Goal: Task Accomplishment & Management: Manage account settings

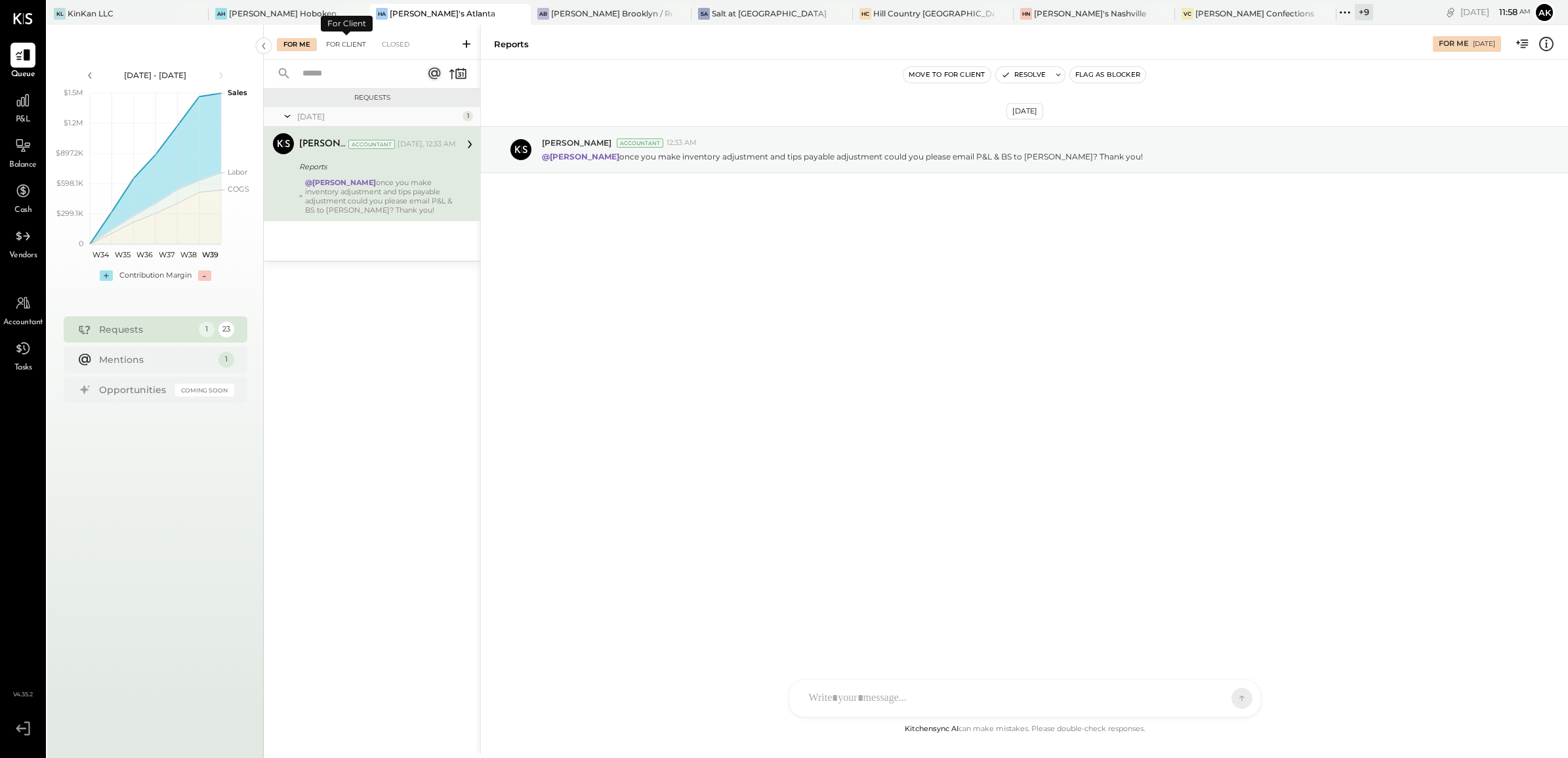
click at [361, 45] on div "For Client" at bounding box center [346, 44] width 53 height 13
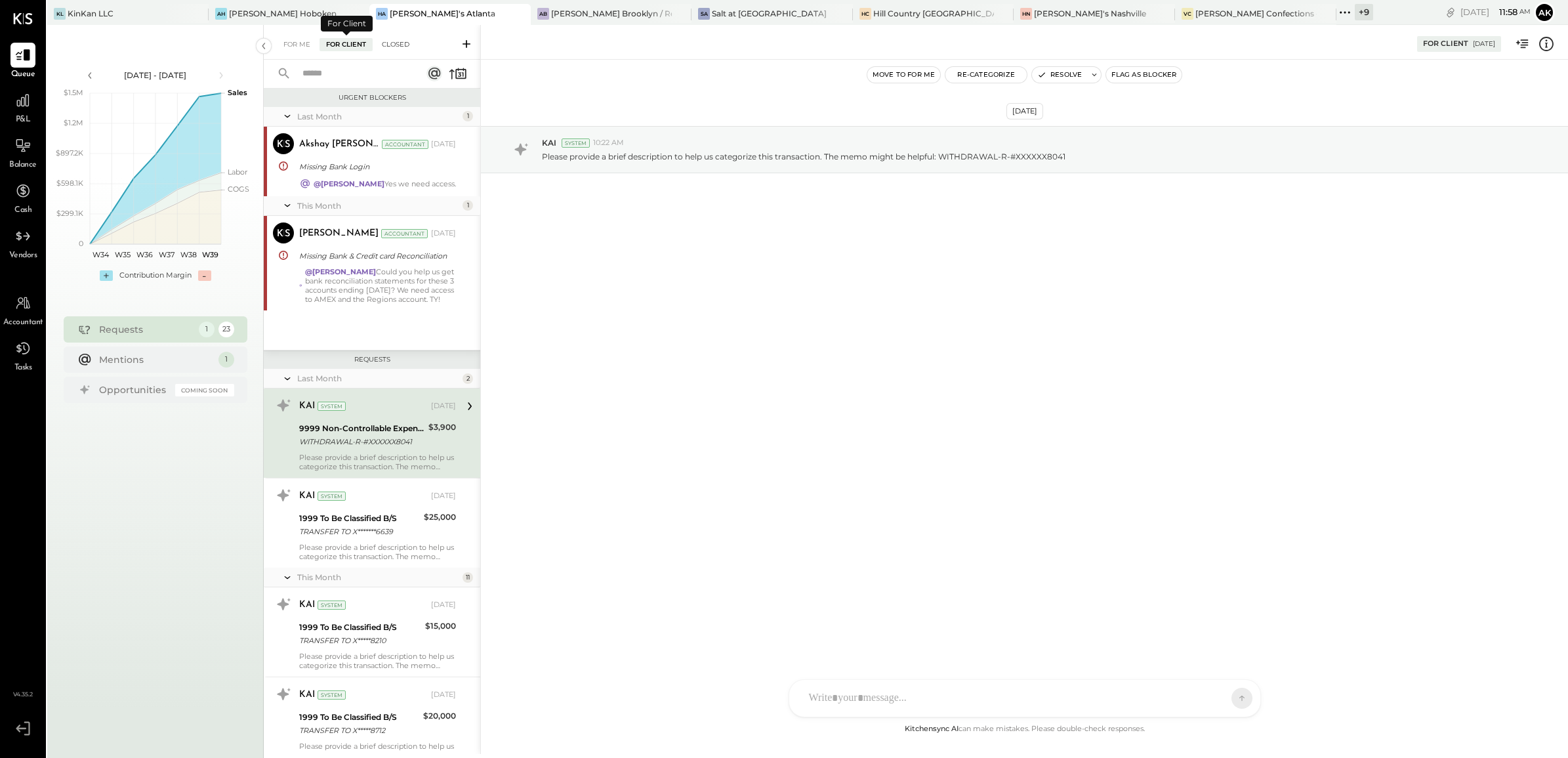
scroll to position [23, 0]
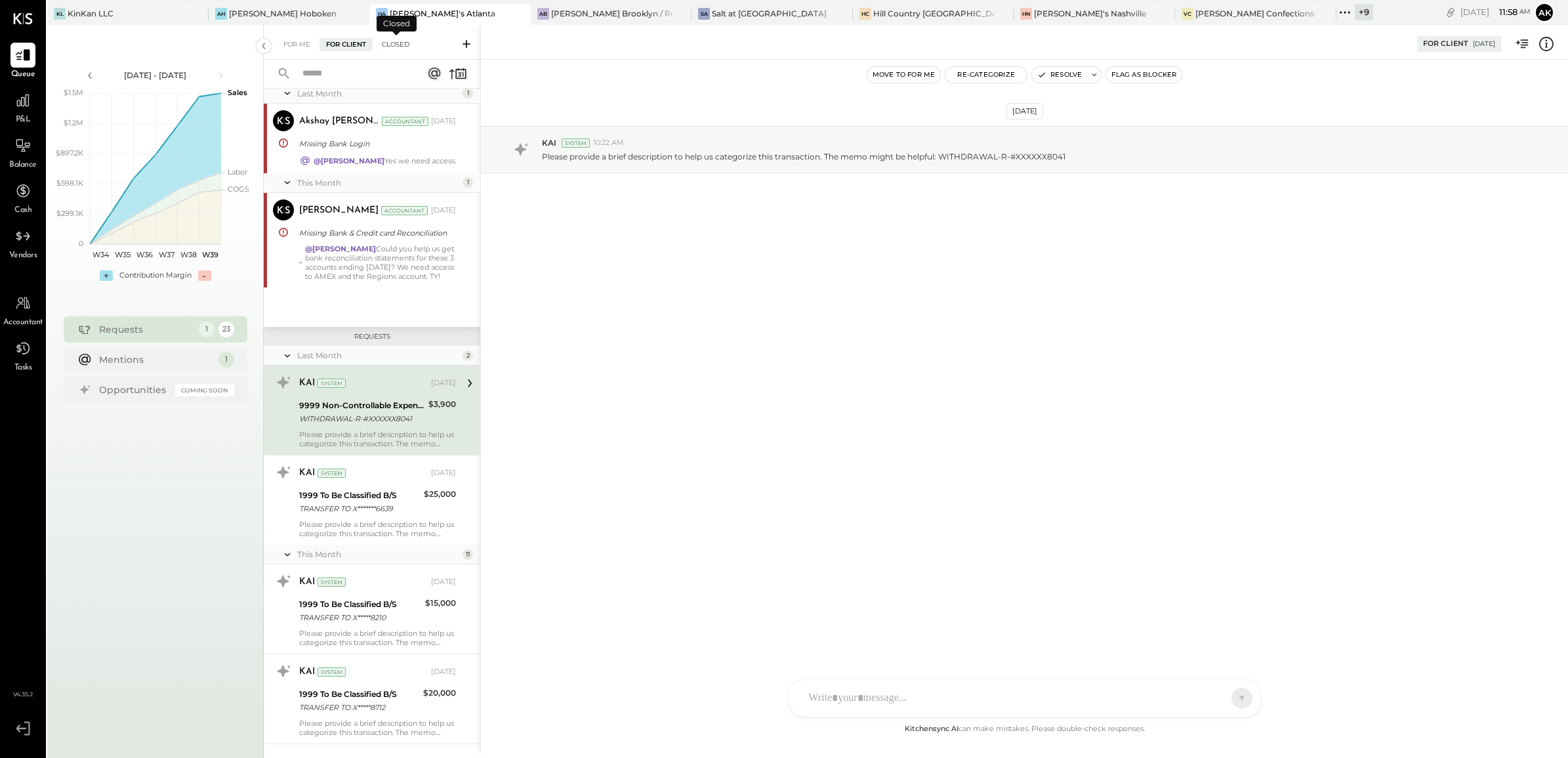
click at [394, 43] on div "Closed" at bounding box center [395, 44] width 40 height 13
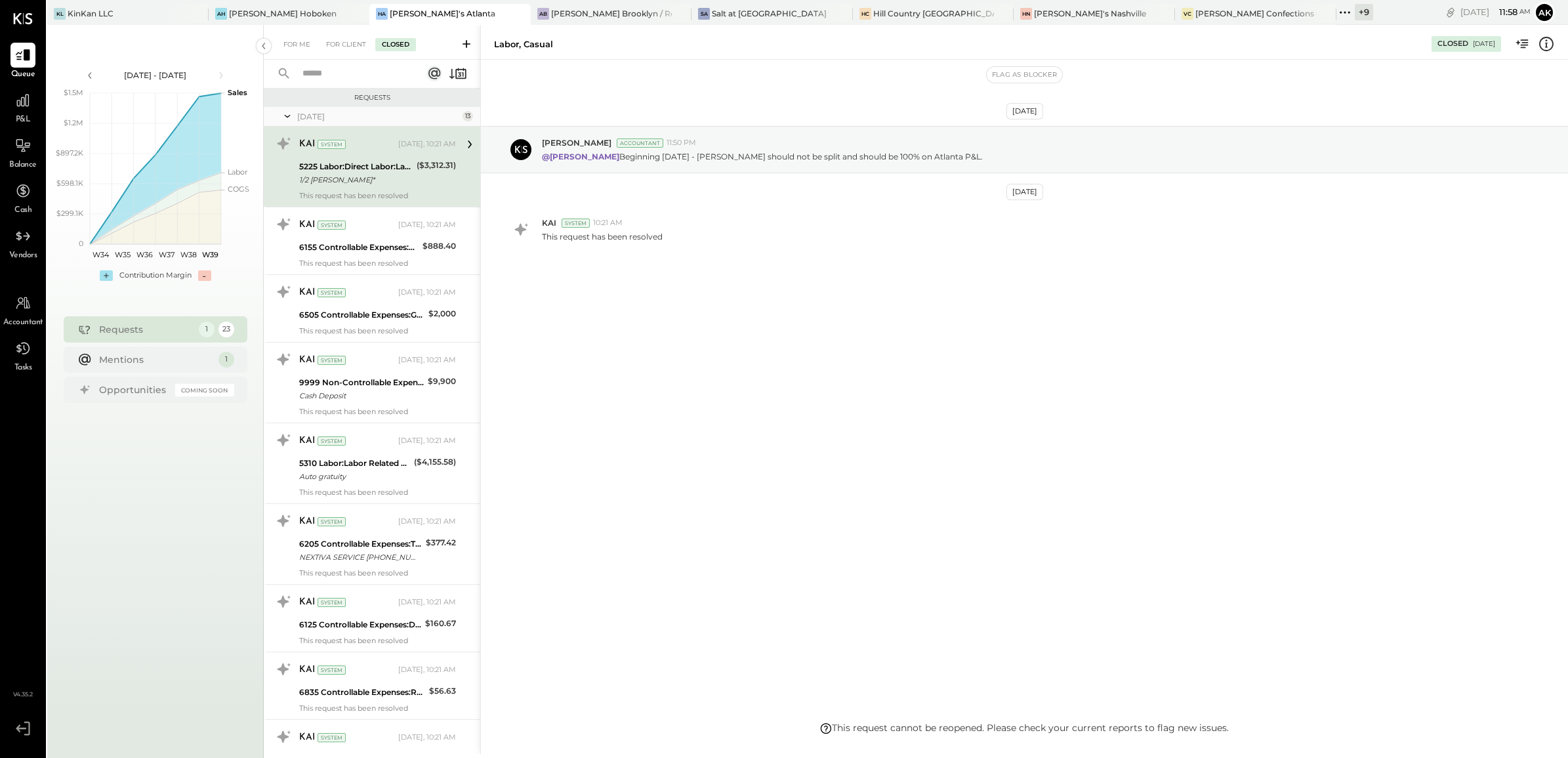
click at [283, 116] on icon at bounding box center [287, 116] width 13 height 33
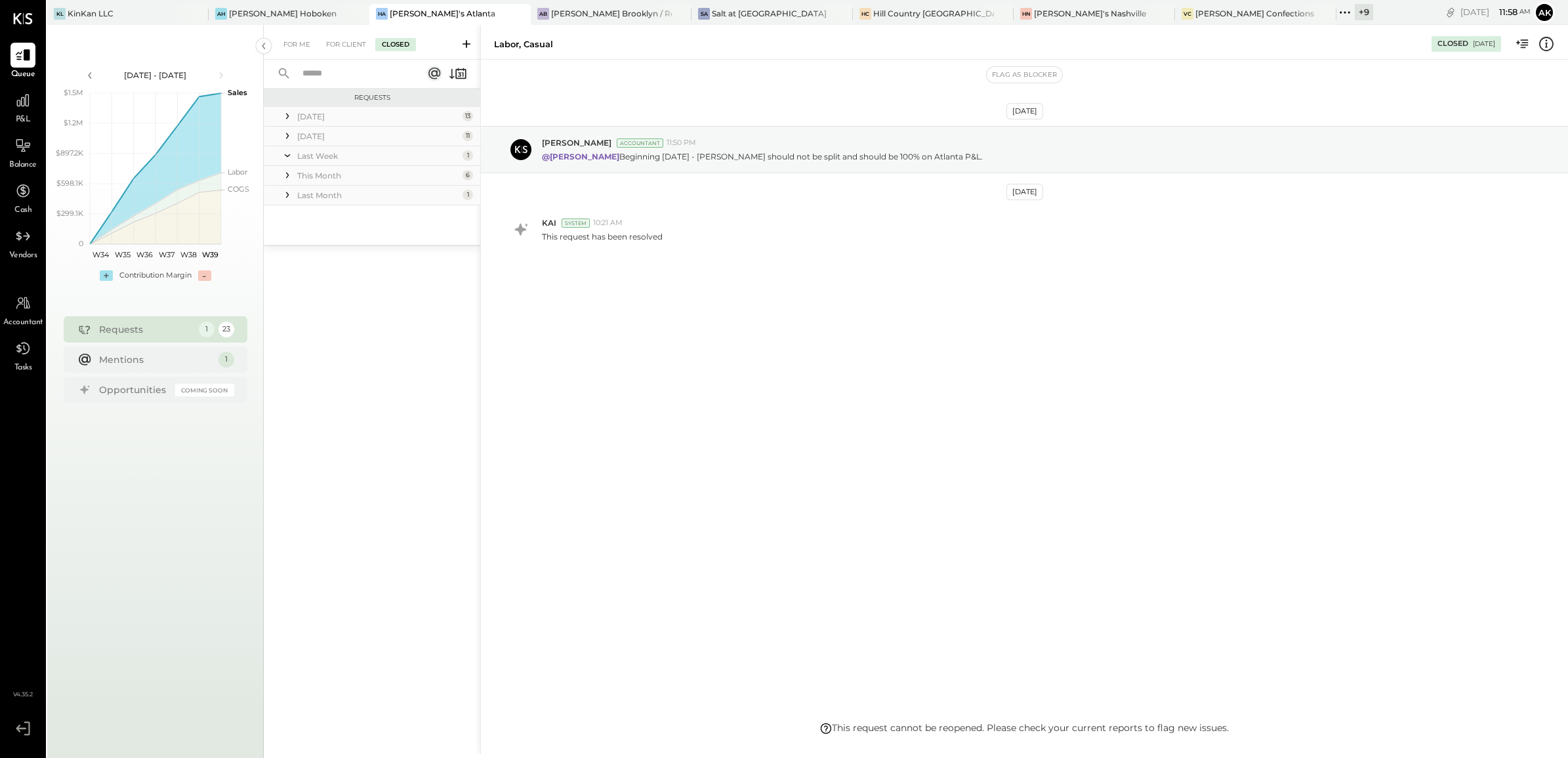
click at [291, 194] on icon at bounding box center [287, 195] width 13 height 13
click at [327, 244] on div "1999 To Be Classified B/S" at bounding box center [362, 245] width 126 height 13
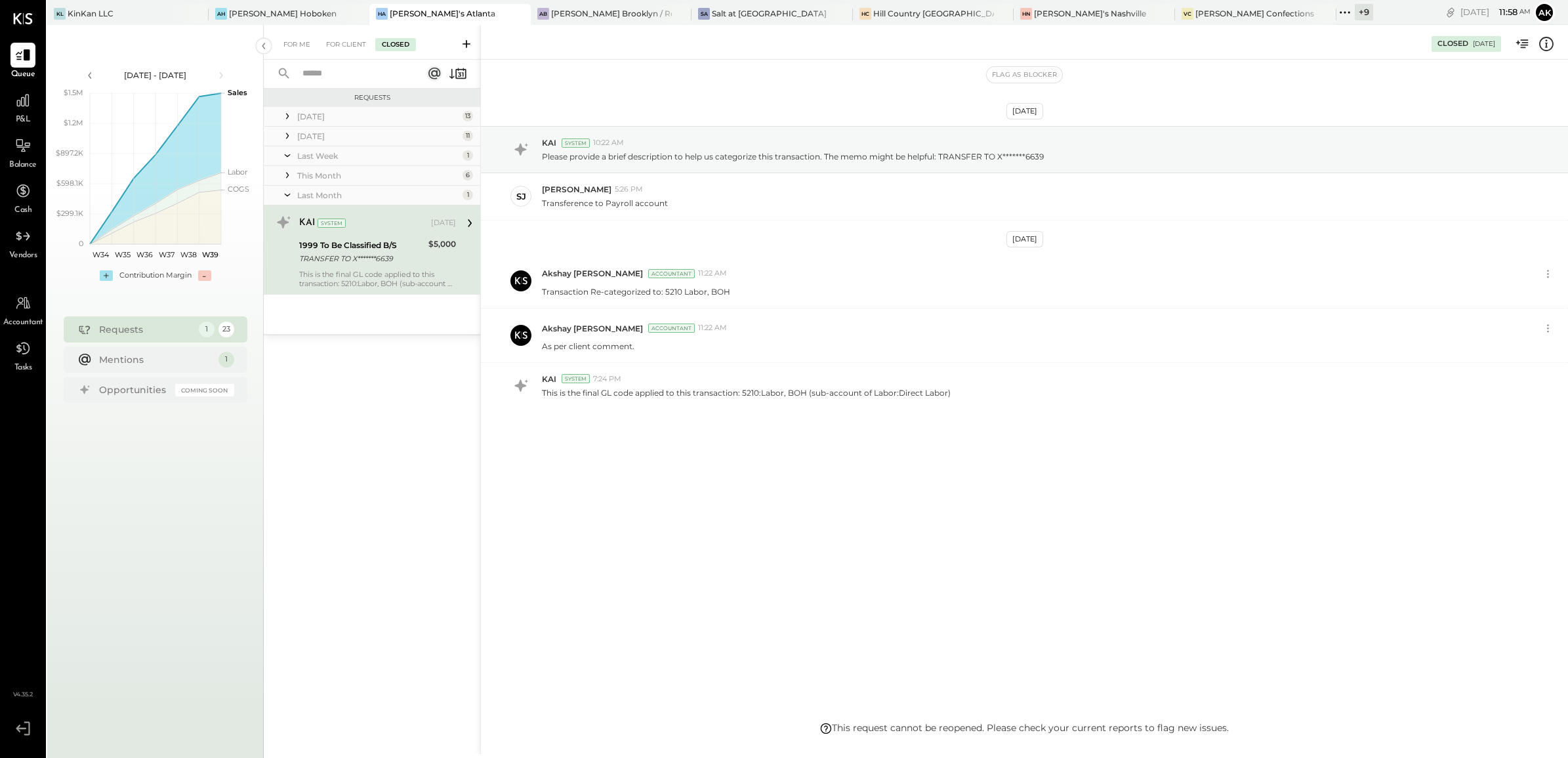
click at [323, 176] on div "This Month" at bounding box center [378, 175] width 162 height 11
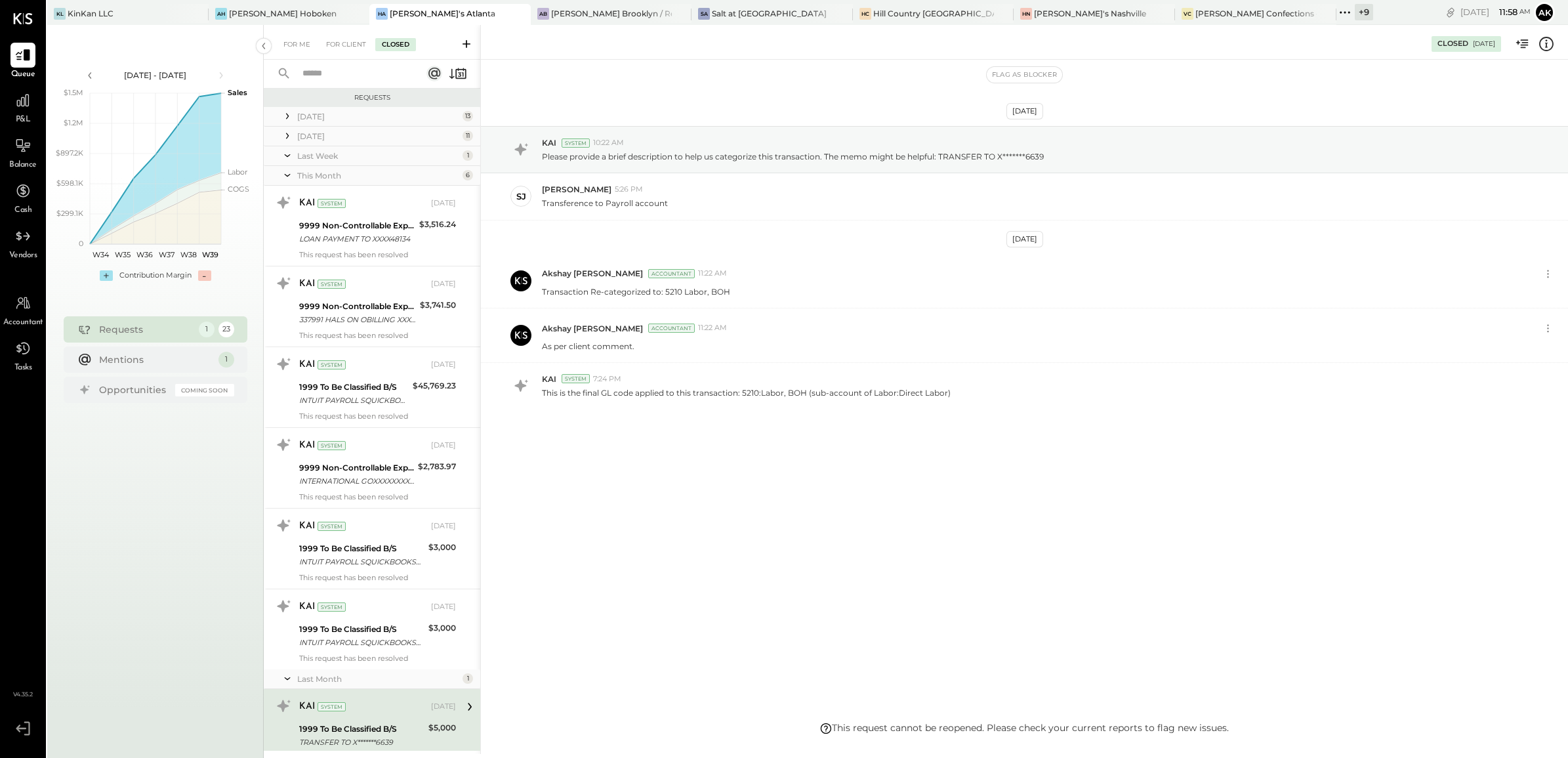
click at [294, 133] on div "[DATE] 11" at bounding box center [372, 137] width 216 height 20
click at [293, 129] on icon at bounding box center [287, 136] width 13 height 13
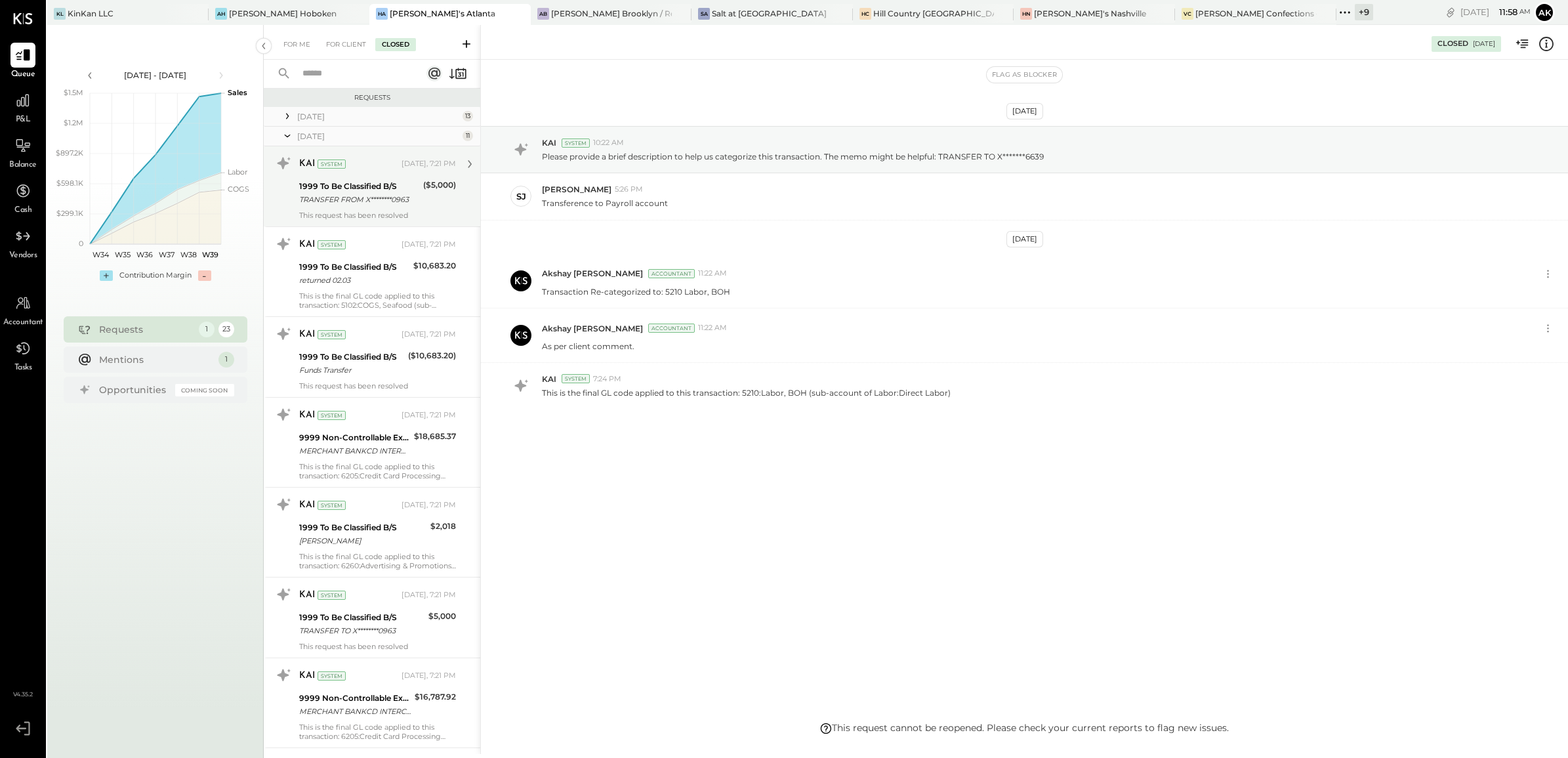
click at [347, 189] on div "1999 To Be Classified B/S" at bounding box center [359, 186] width 120 height 13
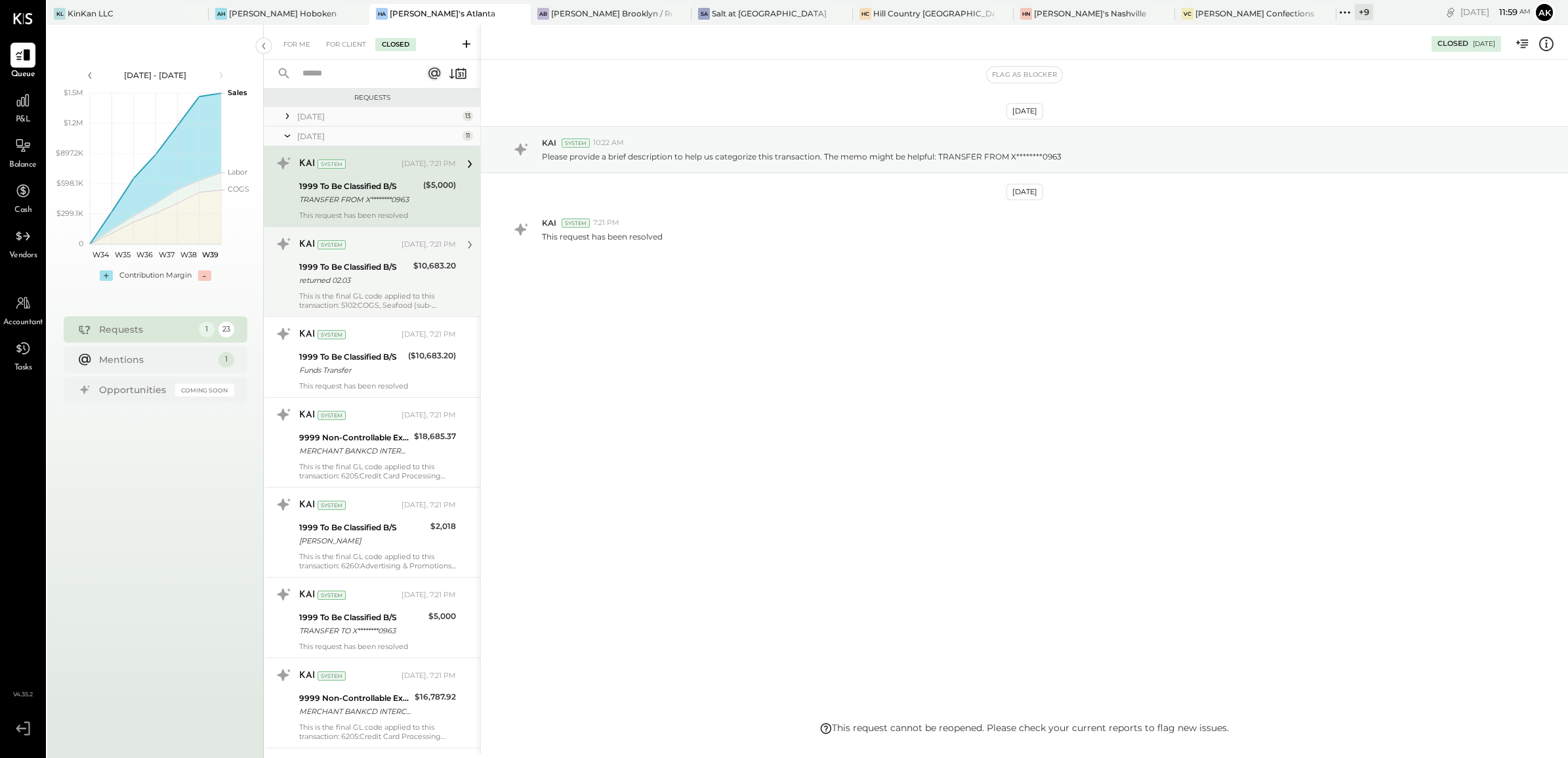
click at [372, 289] on div "KAI System [DATE], 7:21 PM 1999 To Be Classified B/S returned 02.03 $10,683.20 …" at bounding box center [377, 271] width 157 height 76
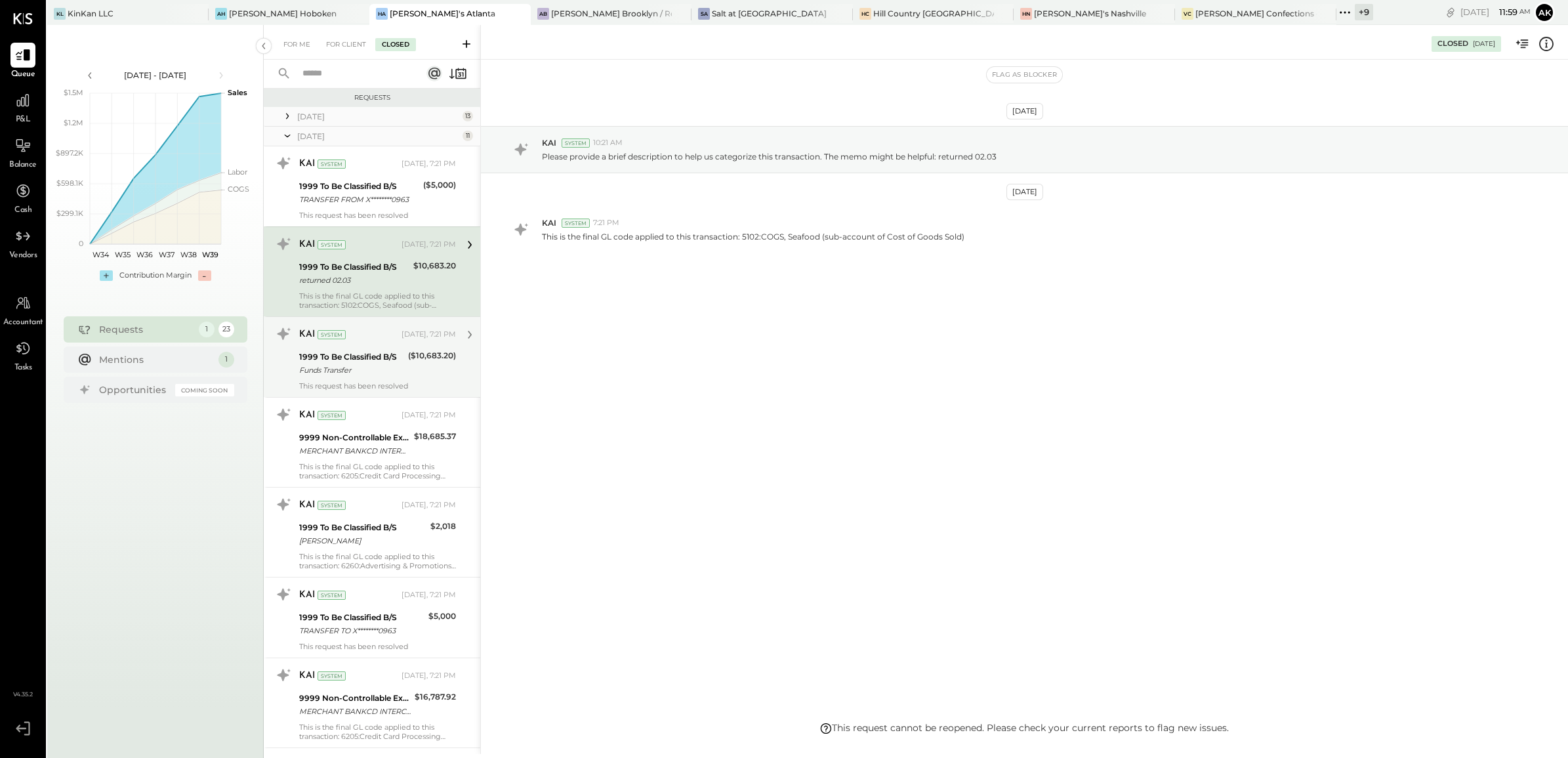
click at [370, 356] on div "1999 To Be Classified B/S" at bounding box center [351, 357] width 105 height 13
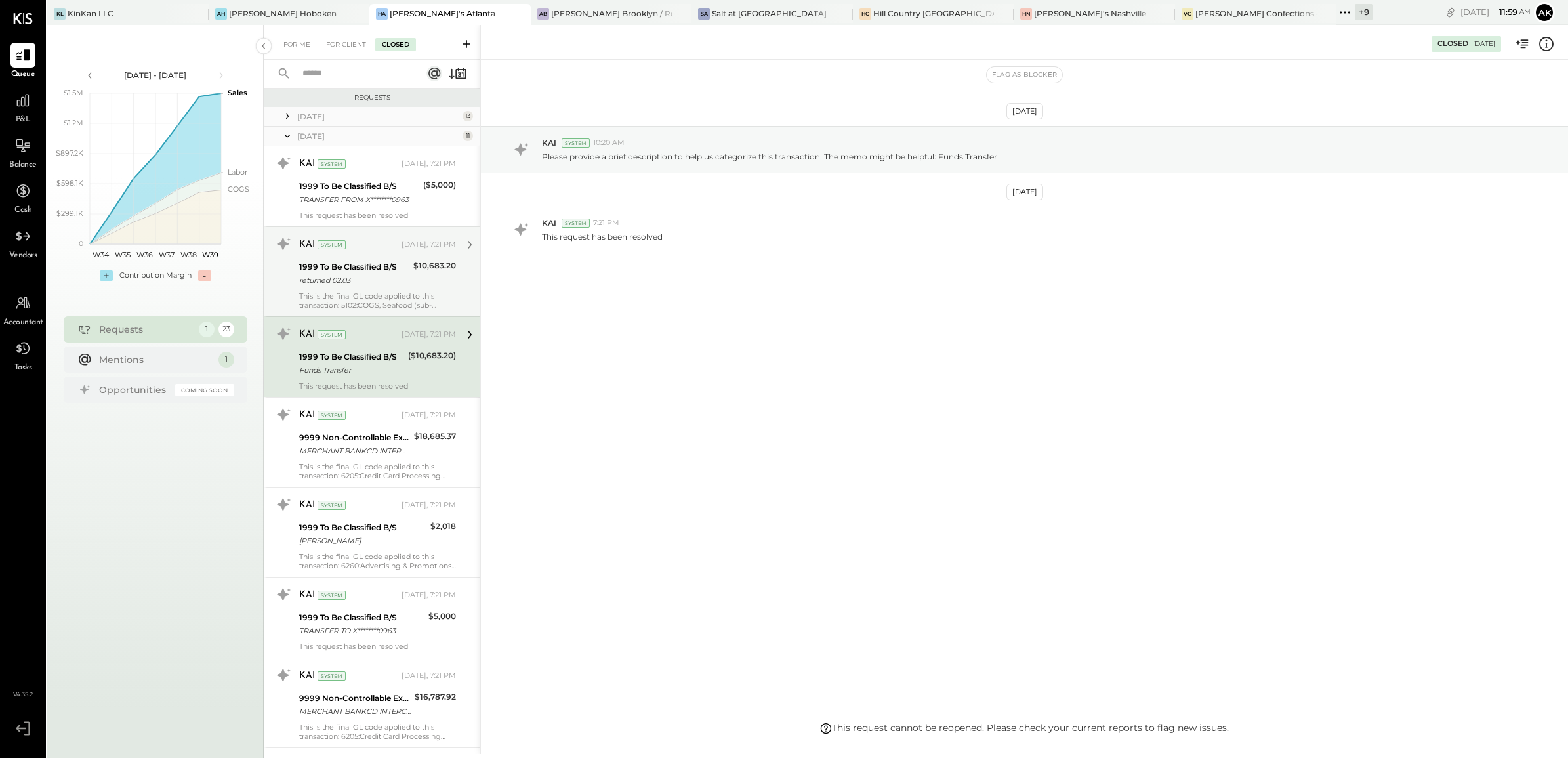
click at [367, 260] on div "1999 To Be Classified B/S" at bounding box center [354, 267] width 110 height 13
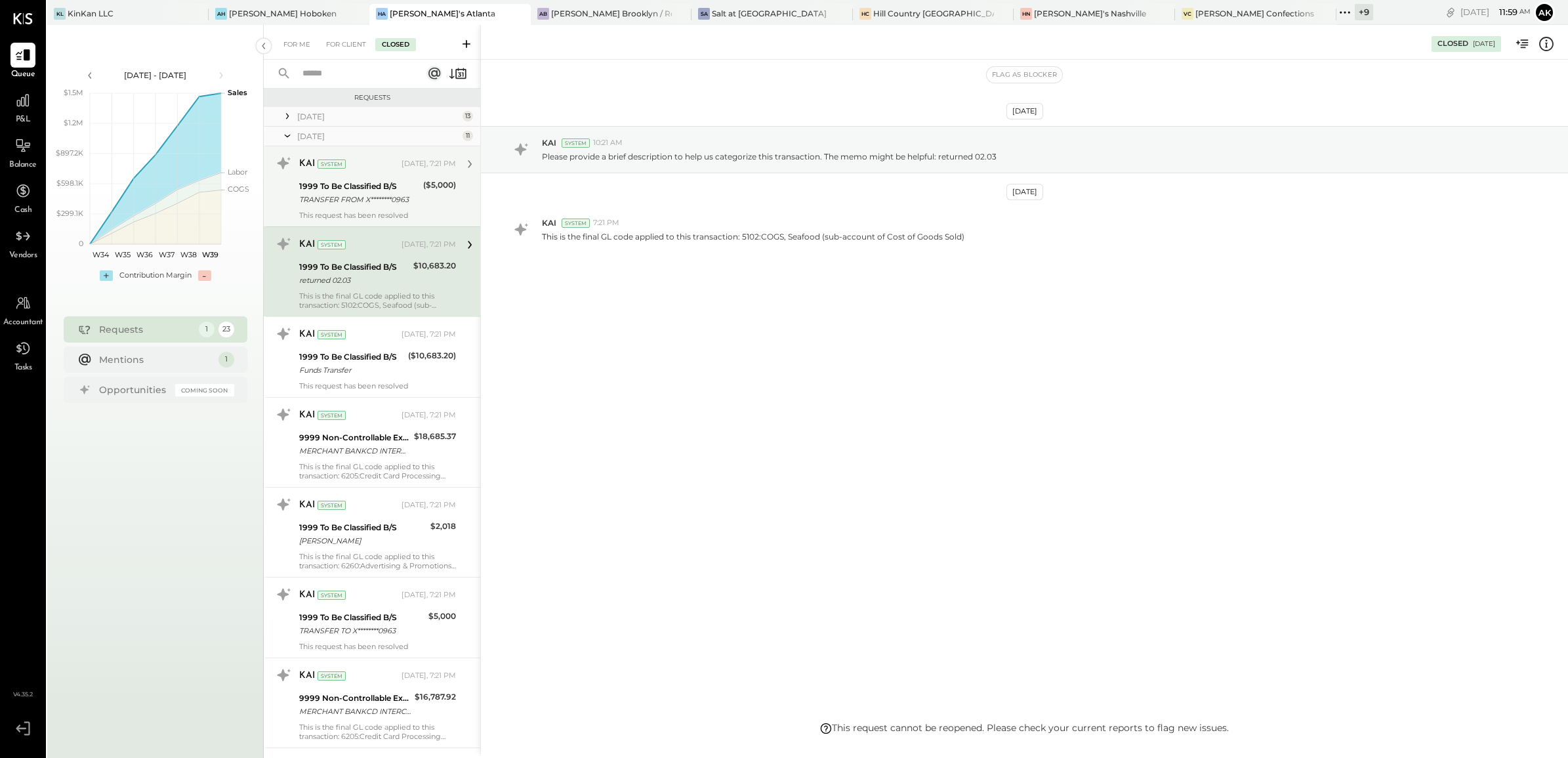
click at [374, 200] on div "TRANSFER FROM X********0963" at bounding box center [359, 199] width 120 height 13
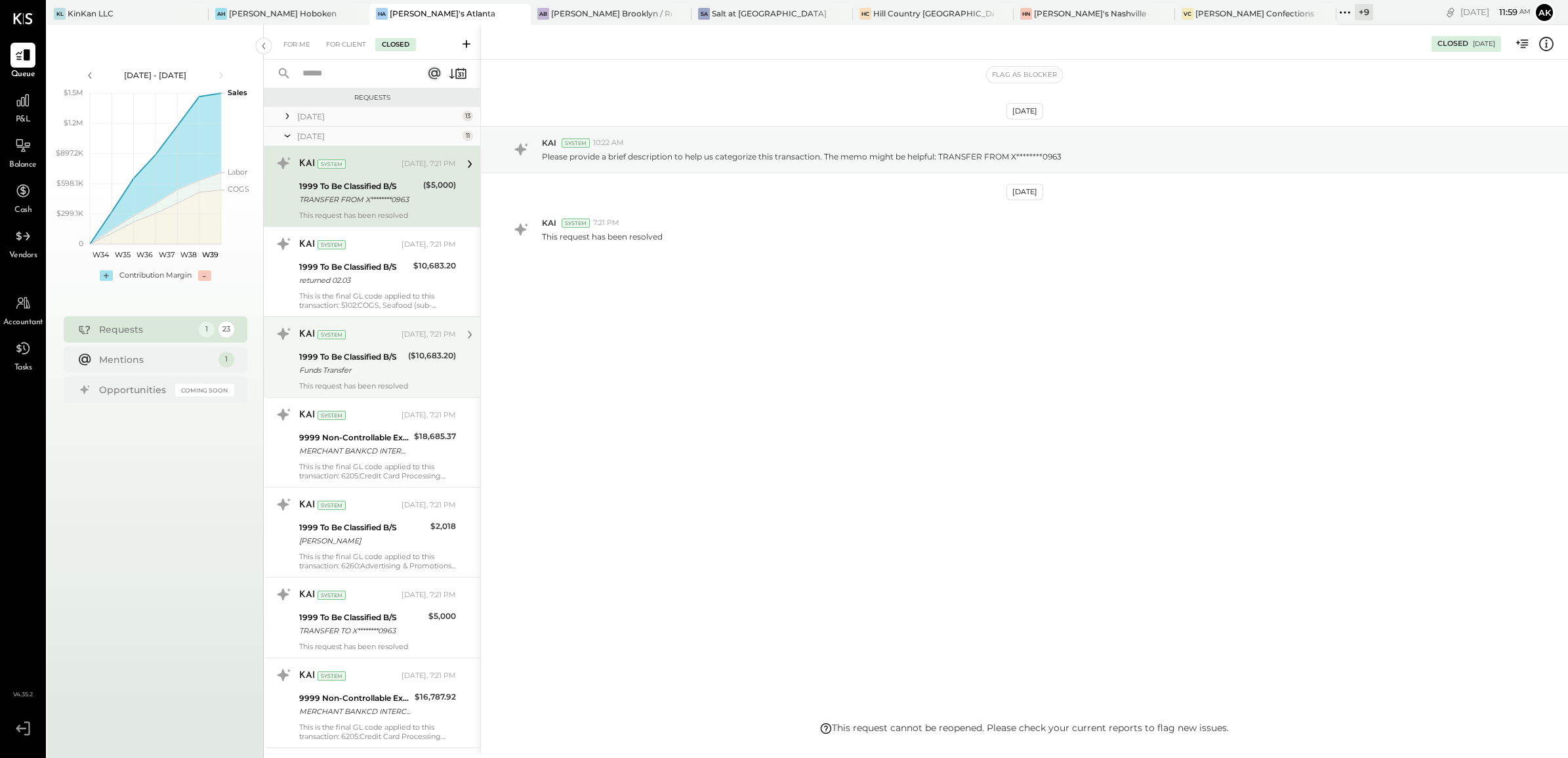
click at [385, 339] on div "KAI System" at bounding box center [348, 335] width 100 height 13
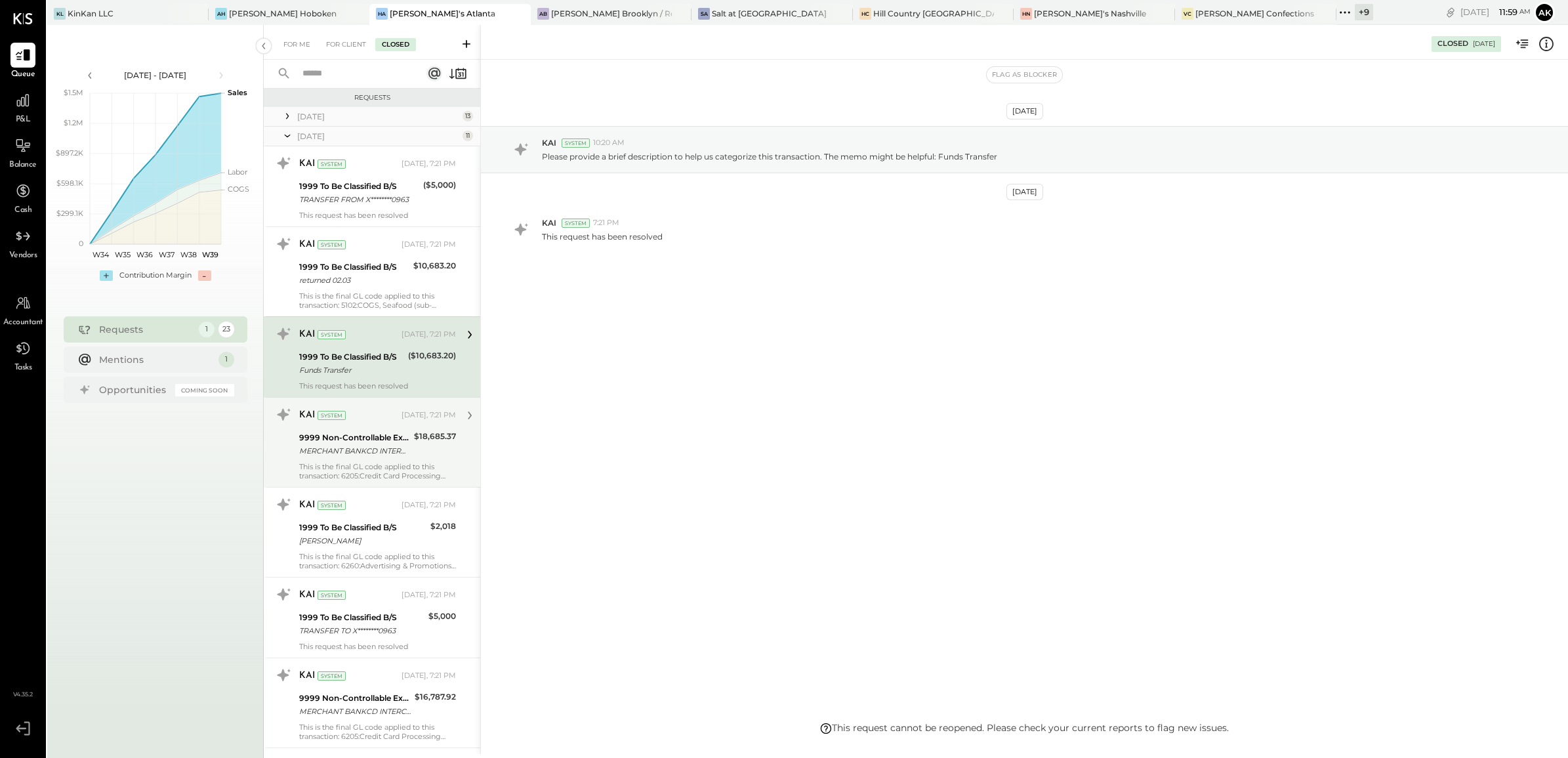
click at [418, 442] on div "$18,685.37" at bounding box center [434, 436] width 42 height 13
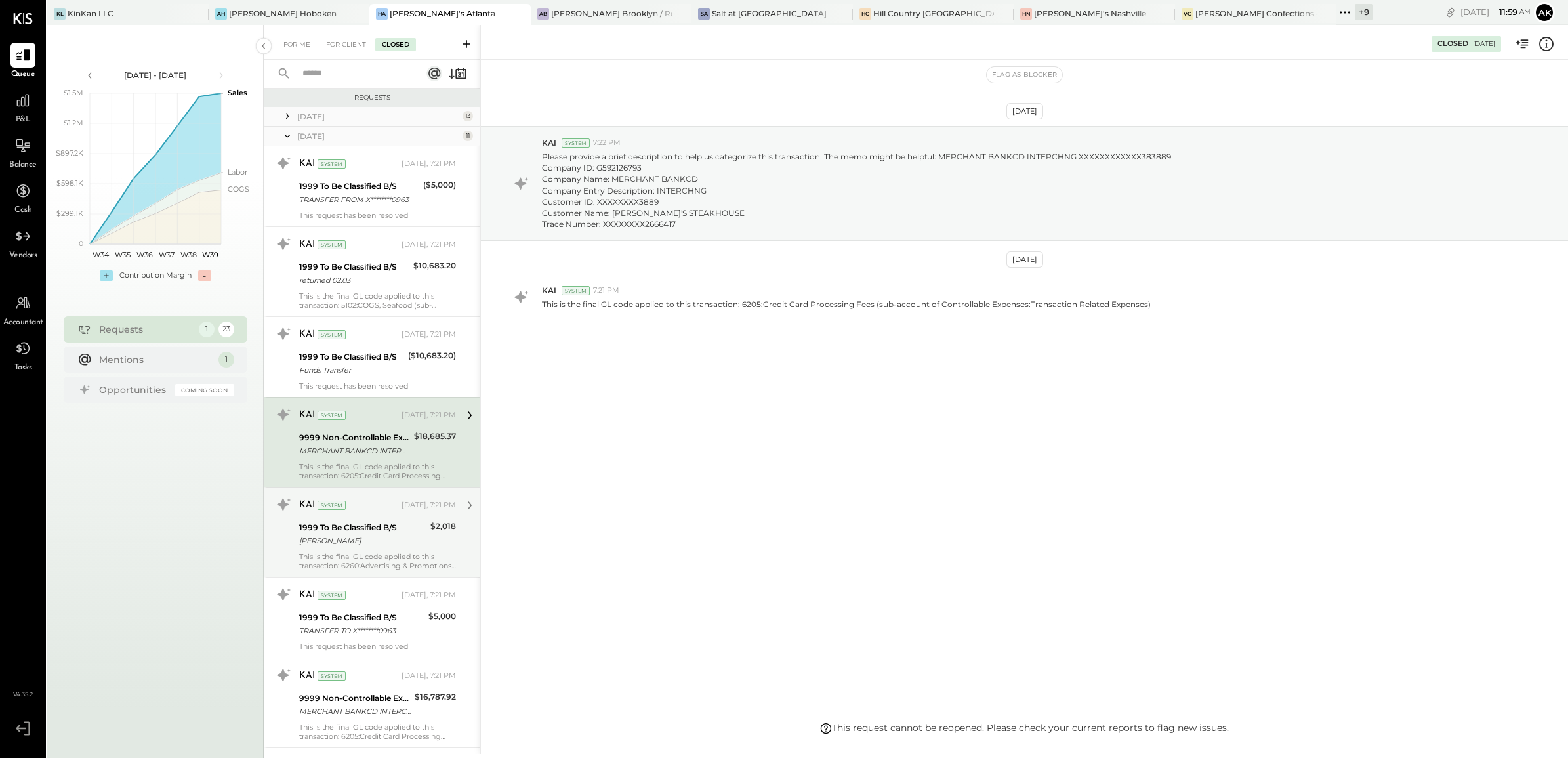
click at [394, 496] on div "KAI System [DATE], 7:21 PM" at bounding box center [377, 506] width 157 height 22
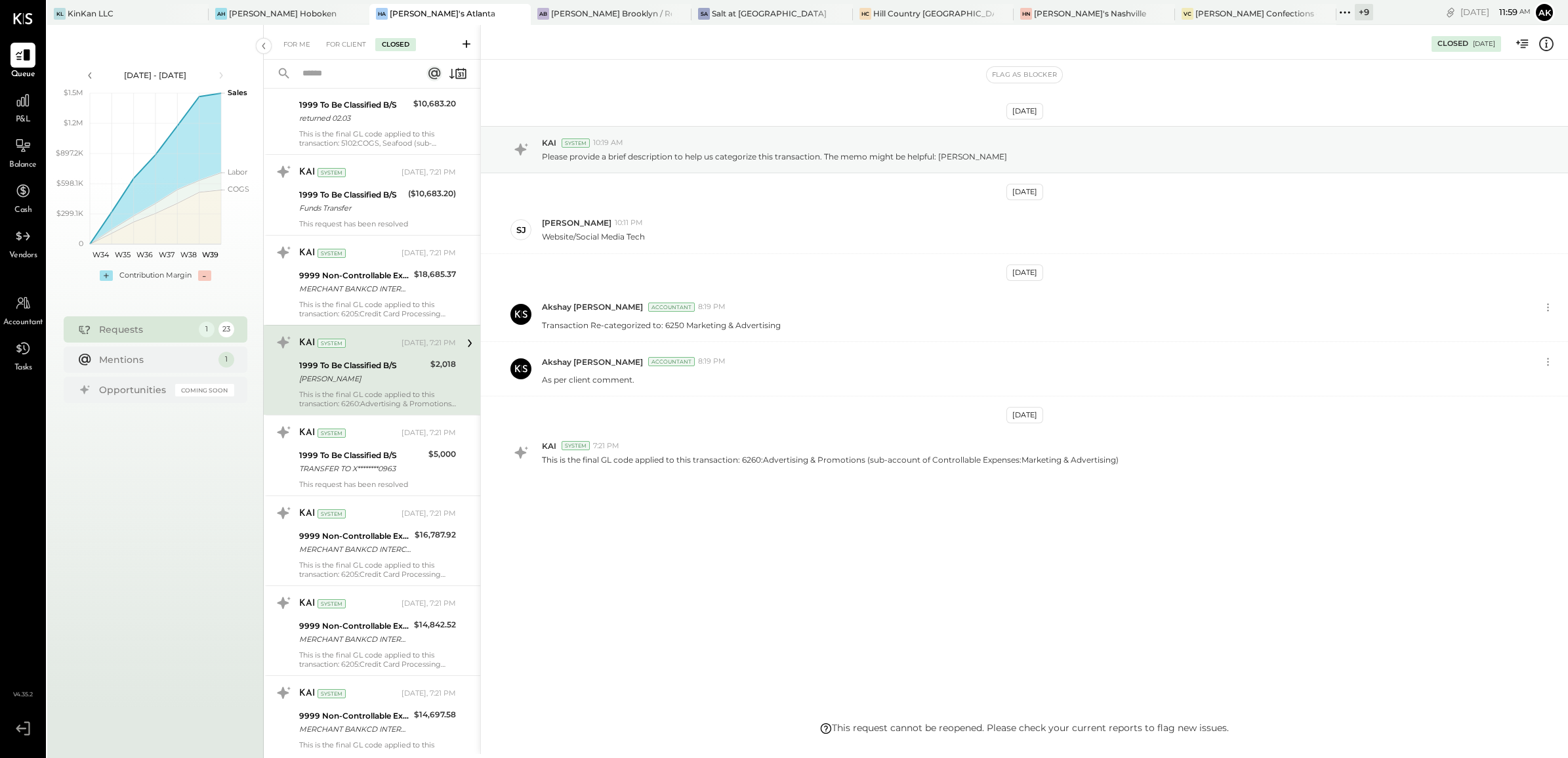
scroll to position [164, 0]
click at [410, 464] on div "TRANSFER TO X********0963" at bounding box center [362, 467] width 126 height 13
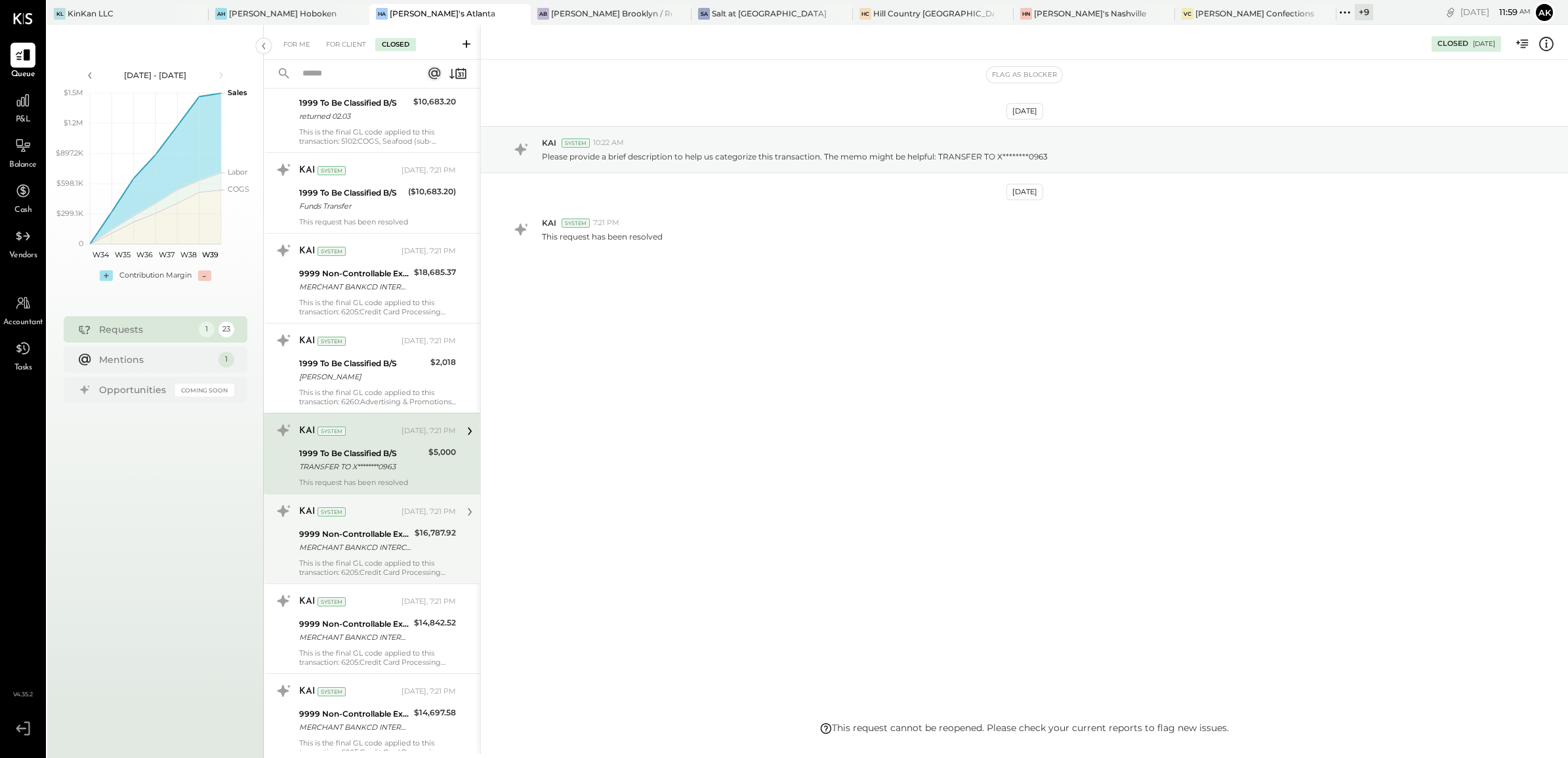
click at [400, 519] on div "KAI System [DATE], 7:21 PM" at bounding box center [377, 512] width 157 height 18
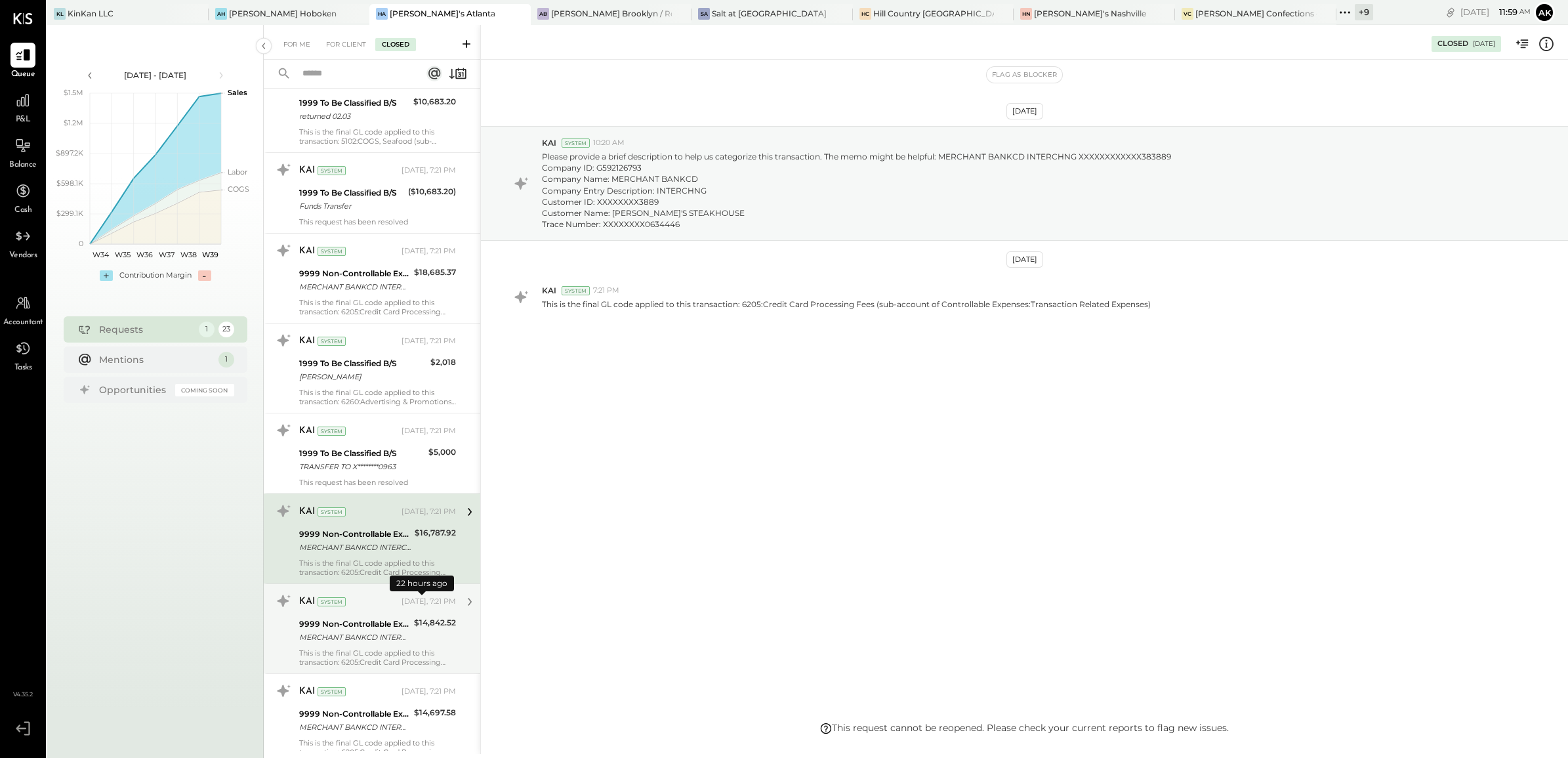
click at [407, 605] on div "[DATE], 7:21 PM" at bounding box center [428, 603] width 55 height 11
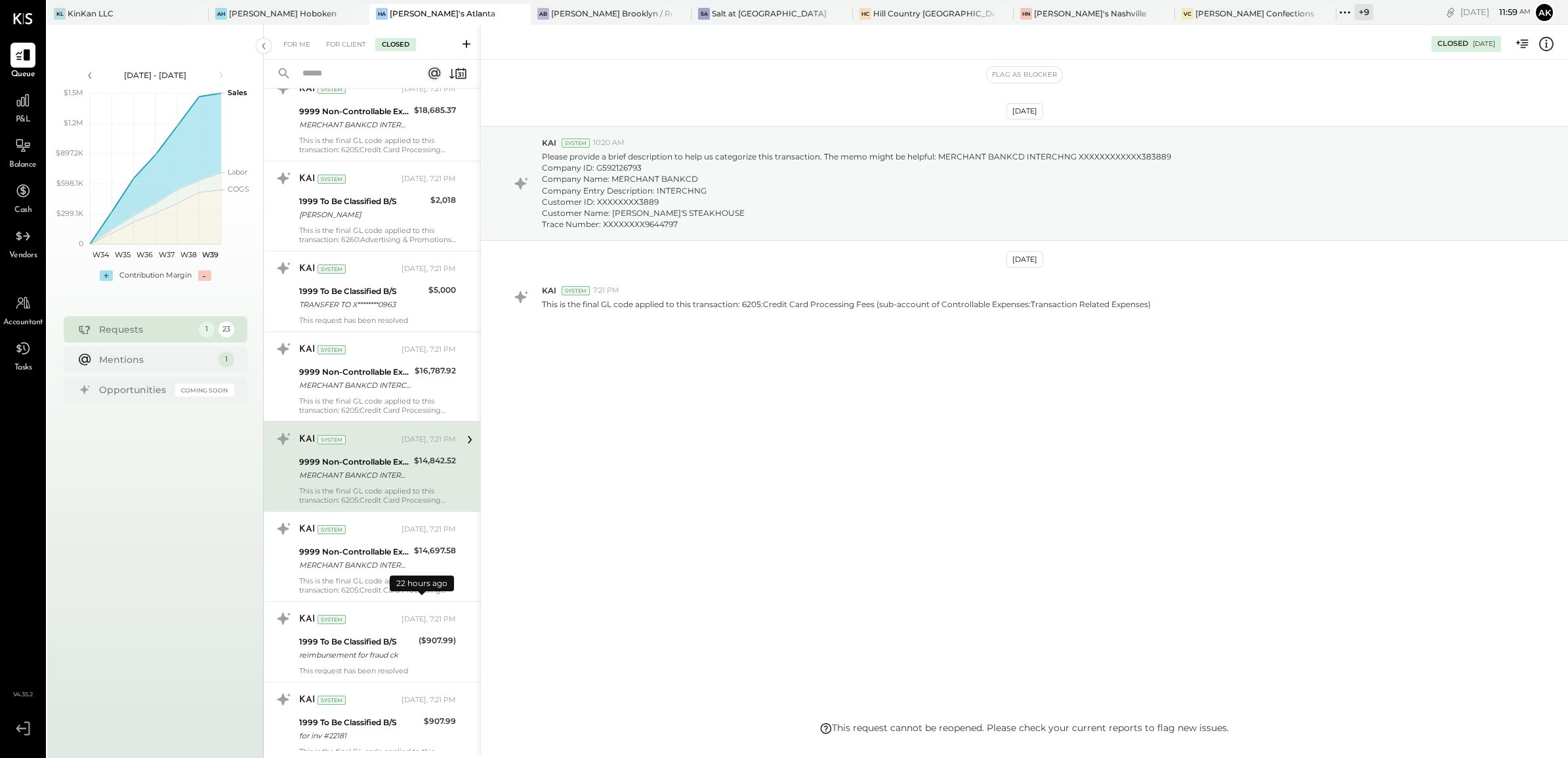
scroll to position [329, 0]
click at [416, 571] on div "$14,697.58" at bounding box center [434, 557] width 42 height 29
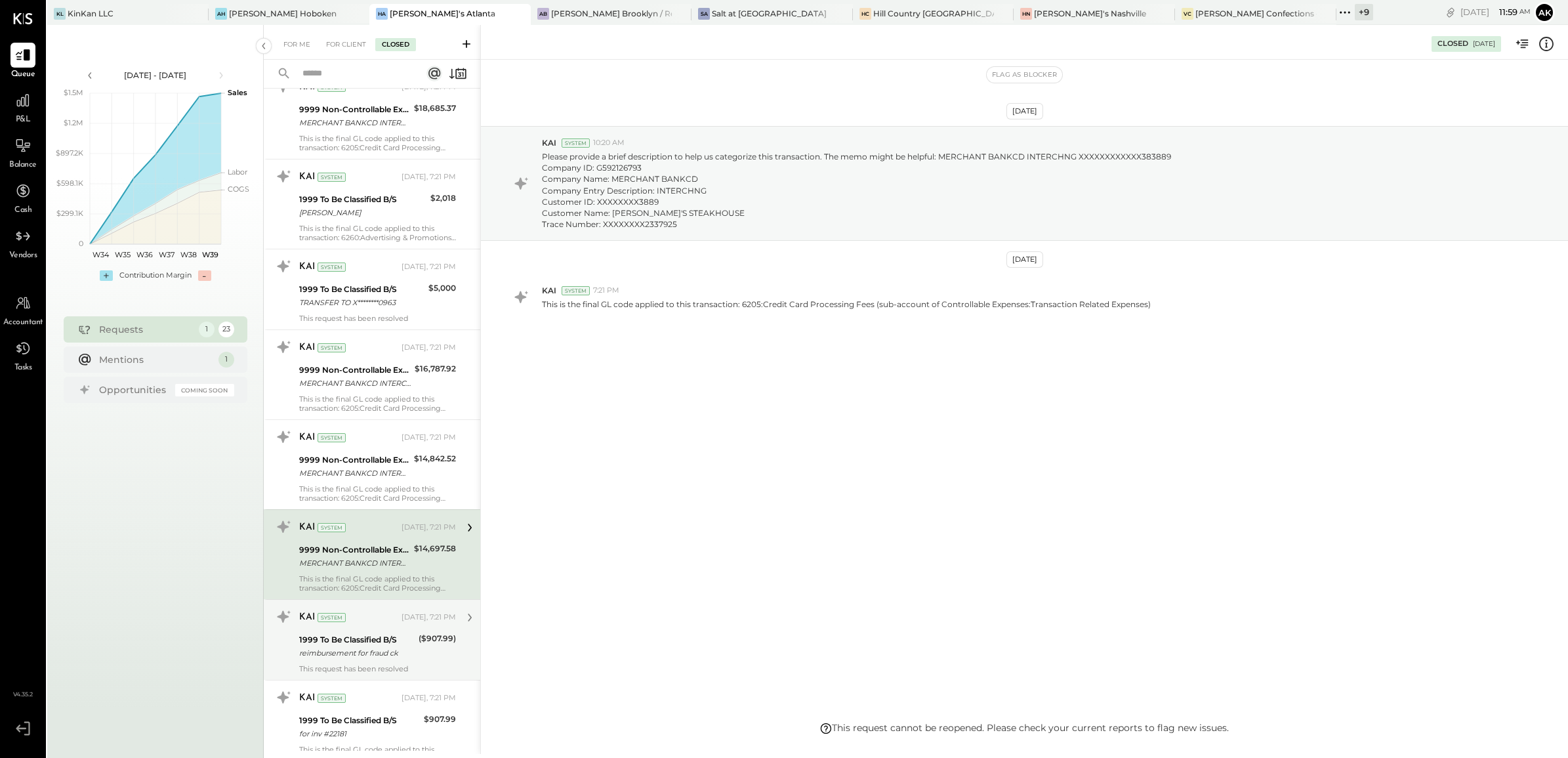
click at [415, 629] on div "KAI System [DATE], 7:21 PM" at bounding box center [377, 618] width 157 height 22
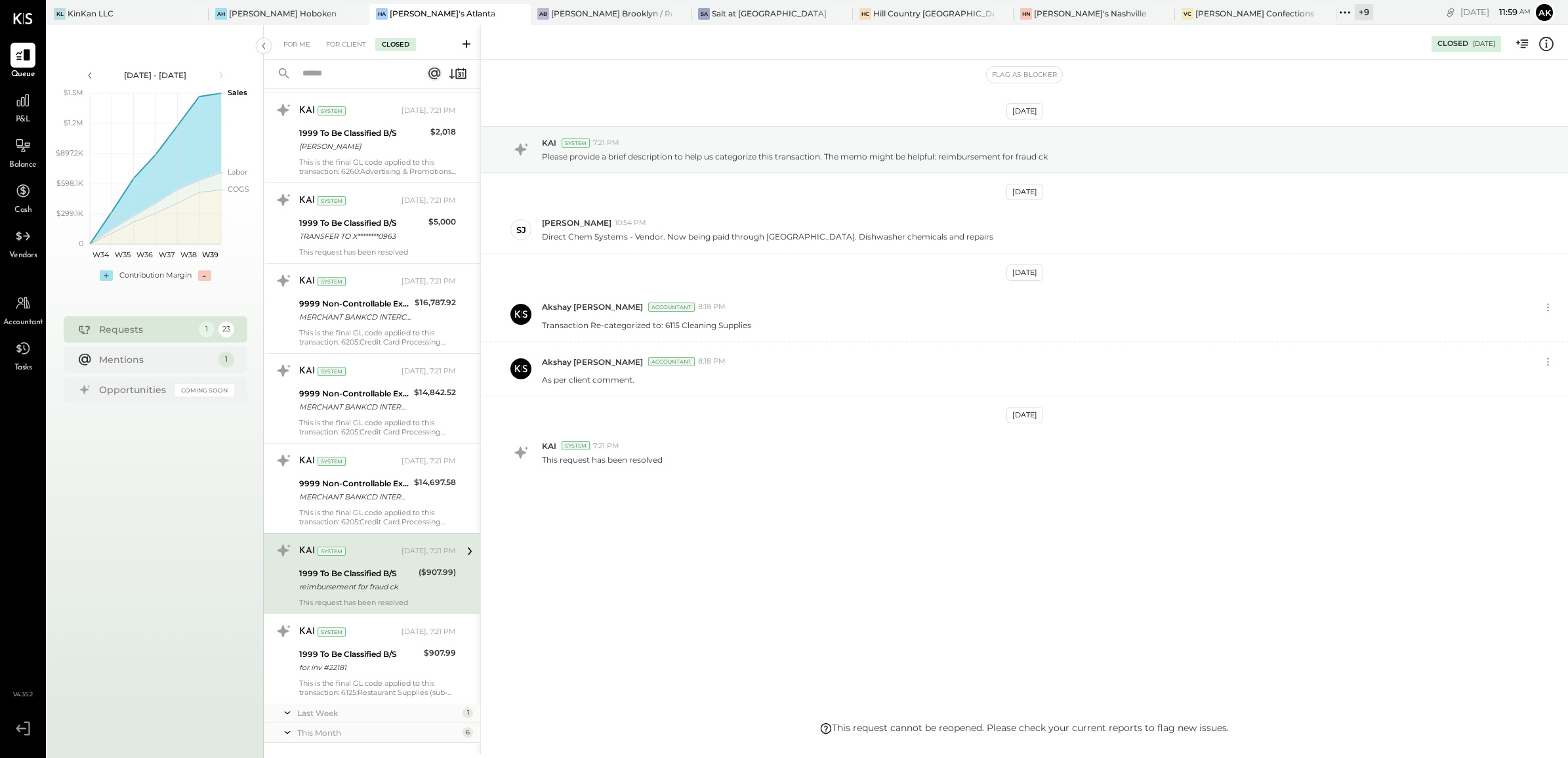
scroll to position [492, 0]
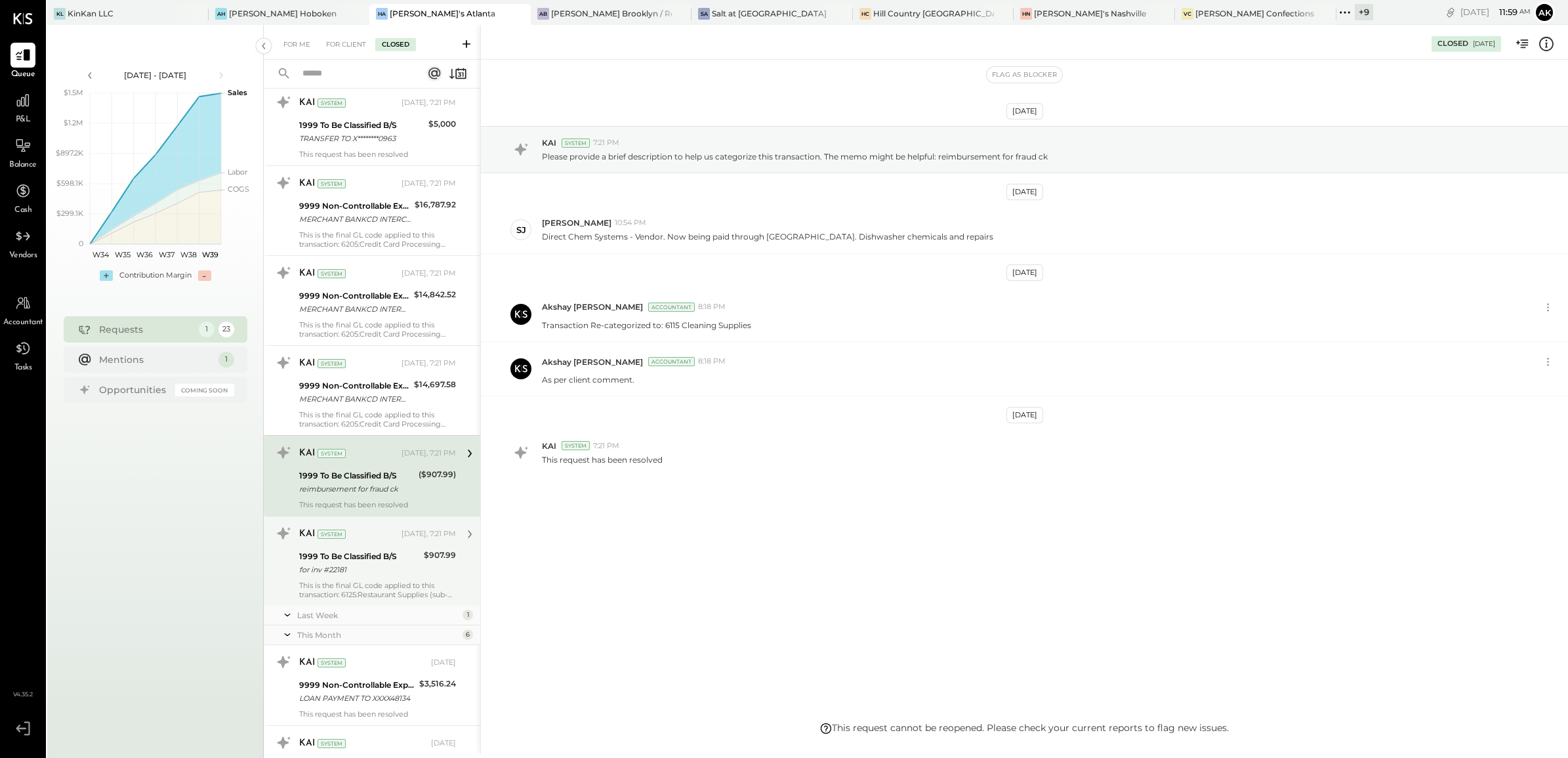
click at [424, 575] on div "$907.99" at bounding box center [440, 563] width 32 height 29
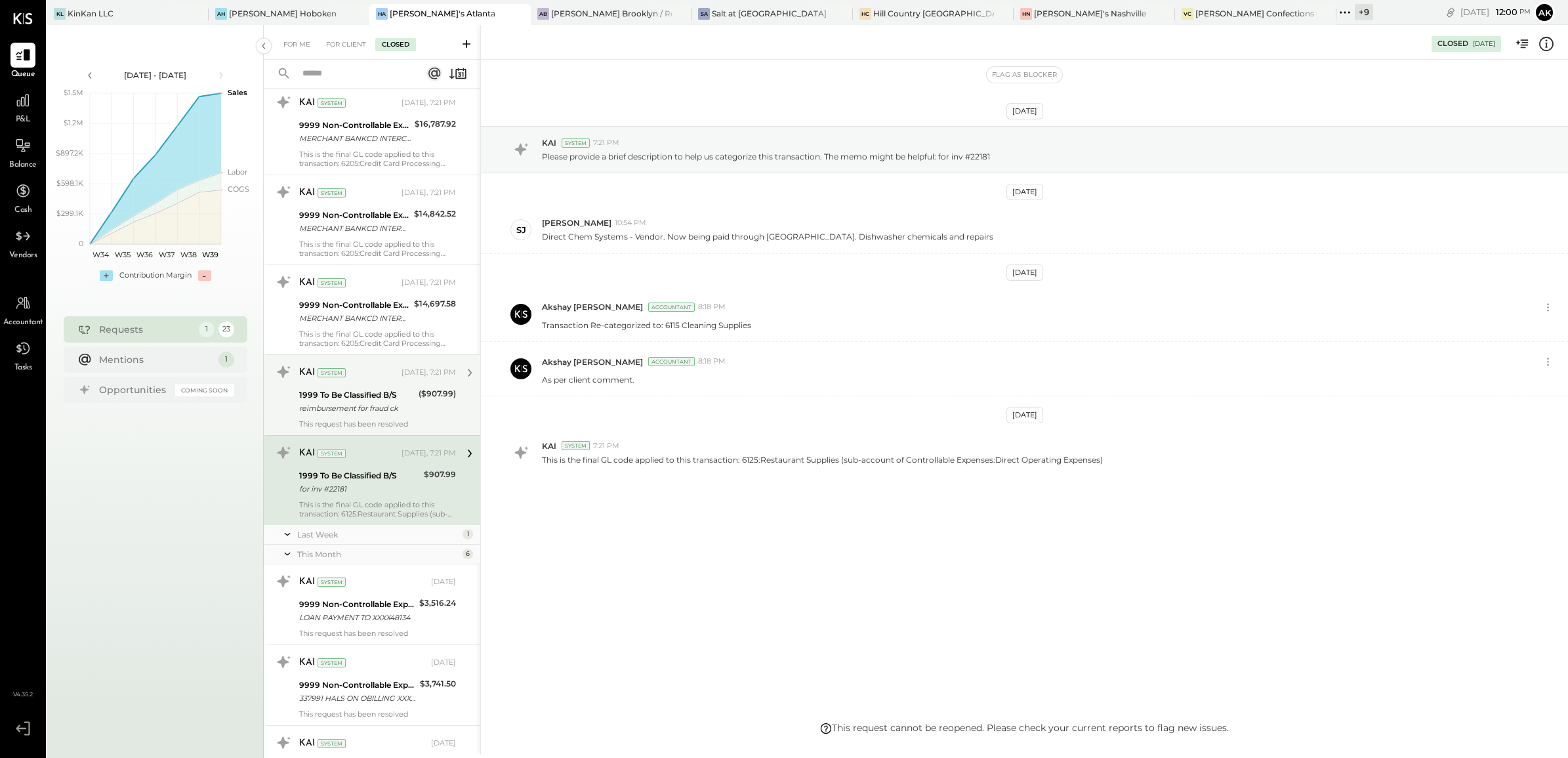
scroll to position [575, 0]
click at [1196, 9] on div "[PERSON_NAME] Confections - [GEOGRAPHIC_DATA]" at bounding box center [1256, 13] width 121 height 11
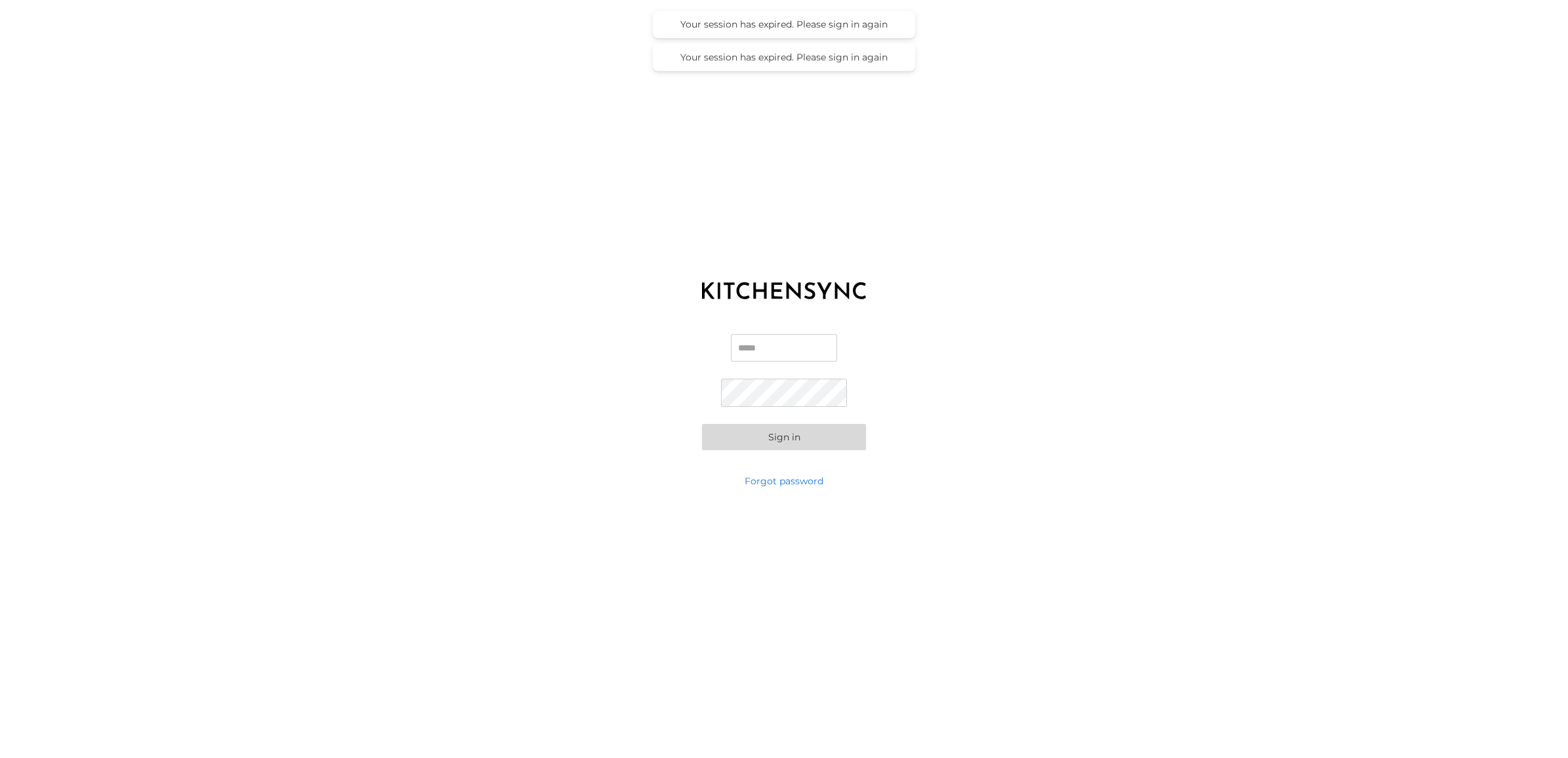
click at [773, 355] on input "Email" at bounding box center [784, 348] width 106 height 28
type input "**********"
click at [753, 432] on button "Sign in" at bounding box center [784, 436] width 164 height 26
